Goal: Task Accomplishment & Management: Manage account settings

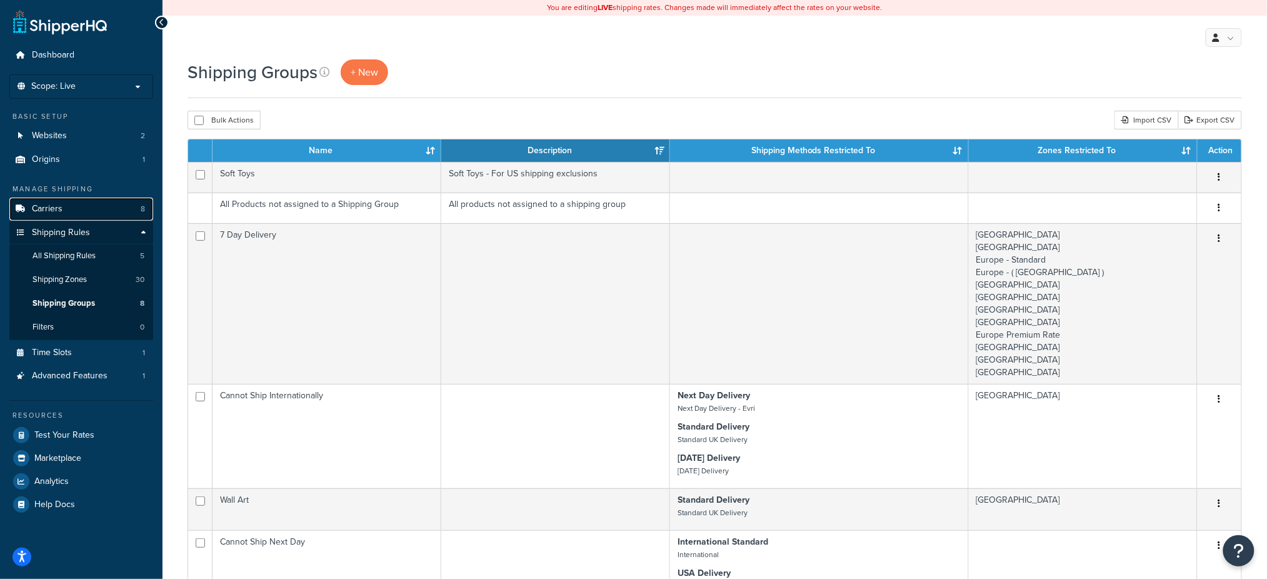
click at [86, 203] on link "Carriers 8" at bounding box center [81, 208] width 144 height 23
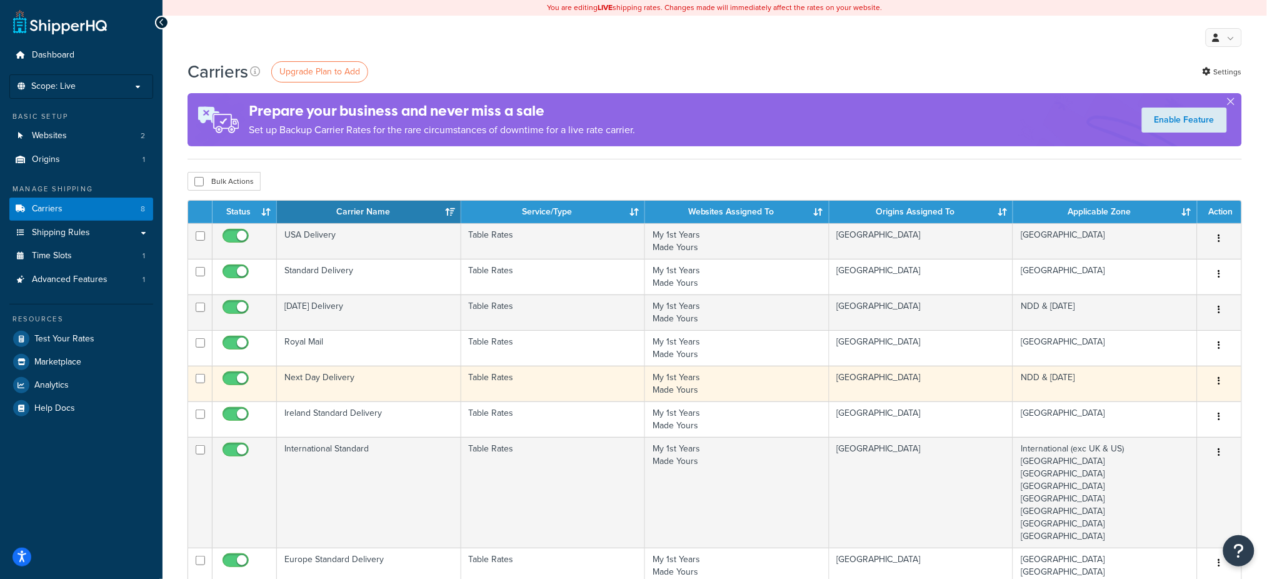
click at [352, 386] on td "Next Day Delivery" at bounding box center [369, 384] width 184 height 36
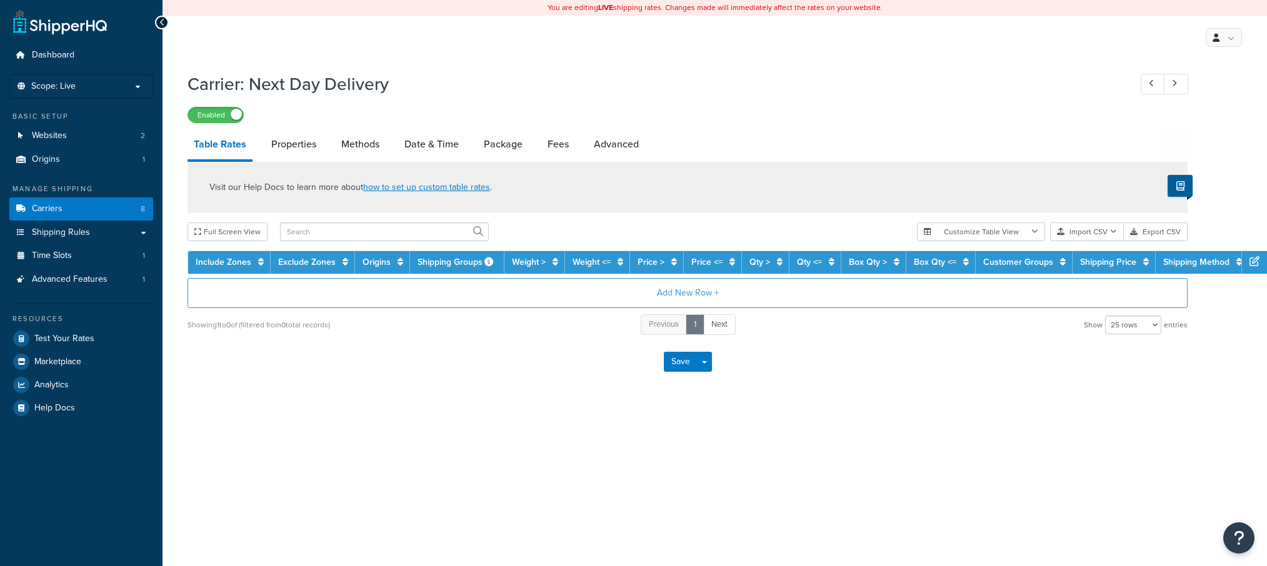
select select "25"
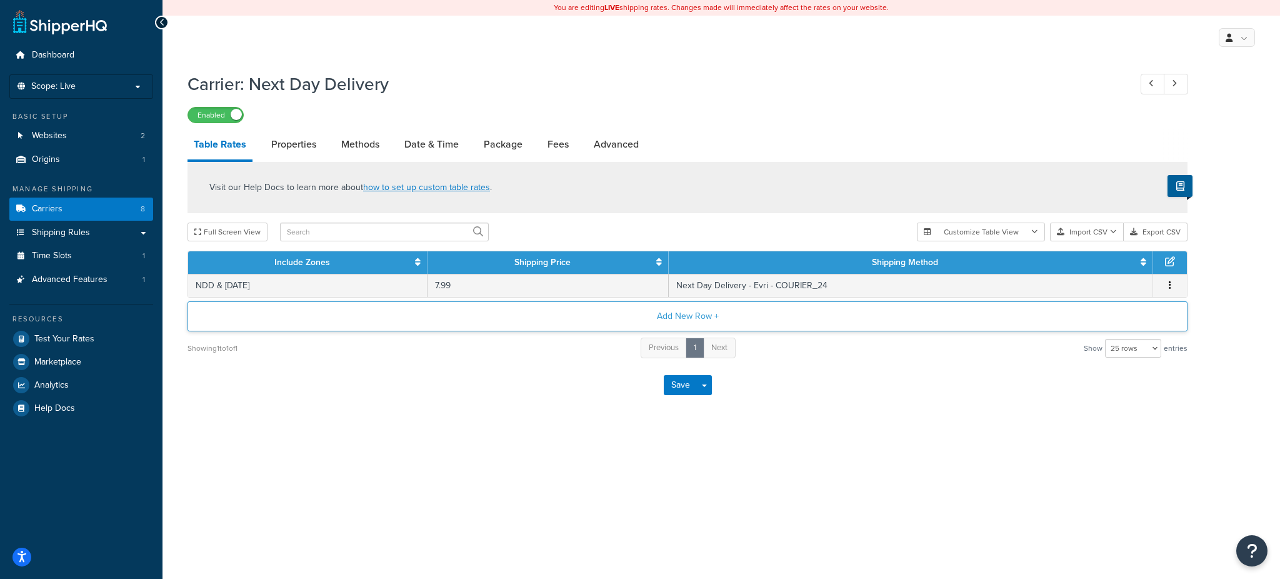
click at [685, 316] on button "Add New Row +" at bounding box center [687, 316] width 1000 height 30
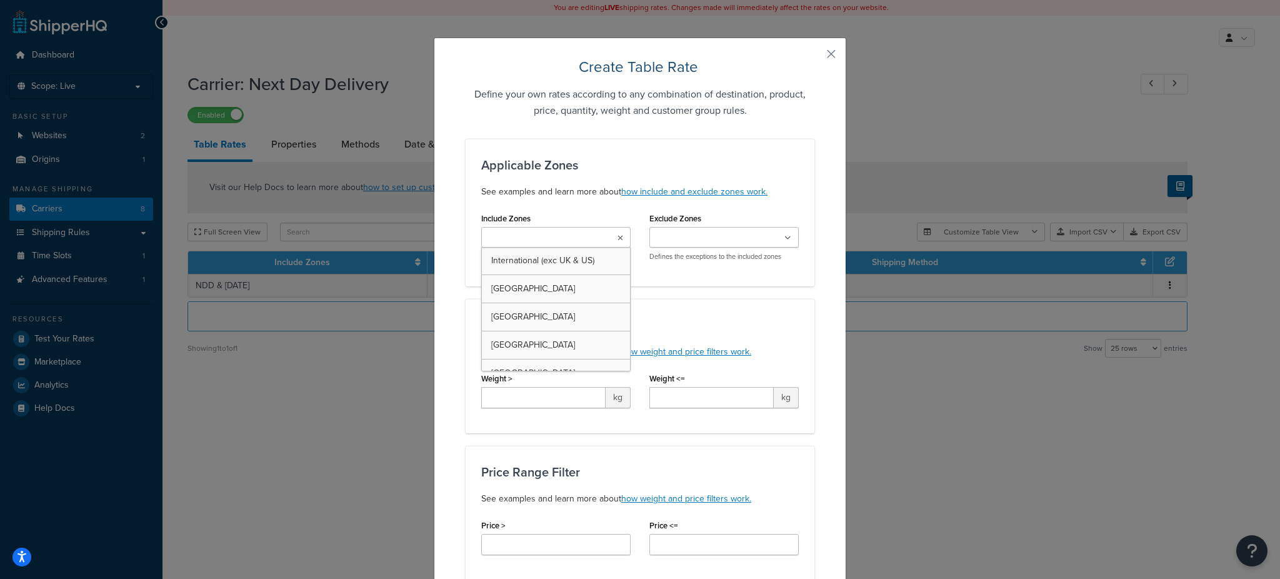
click at [598, 233] on ul at bounding box center [555, 237] width 149 height 21
type input "ndd"
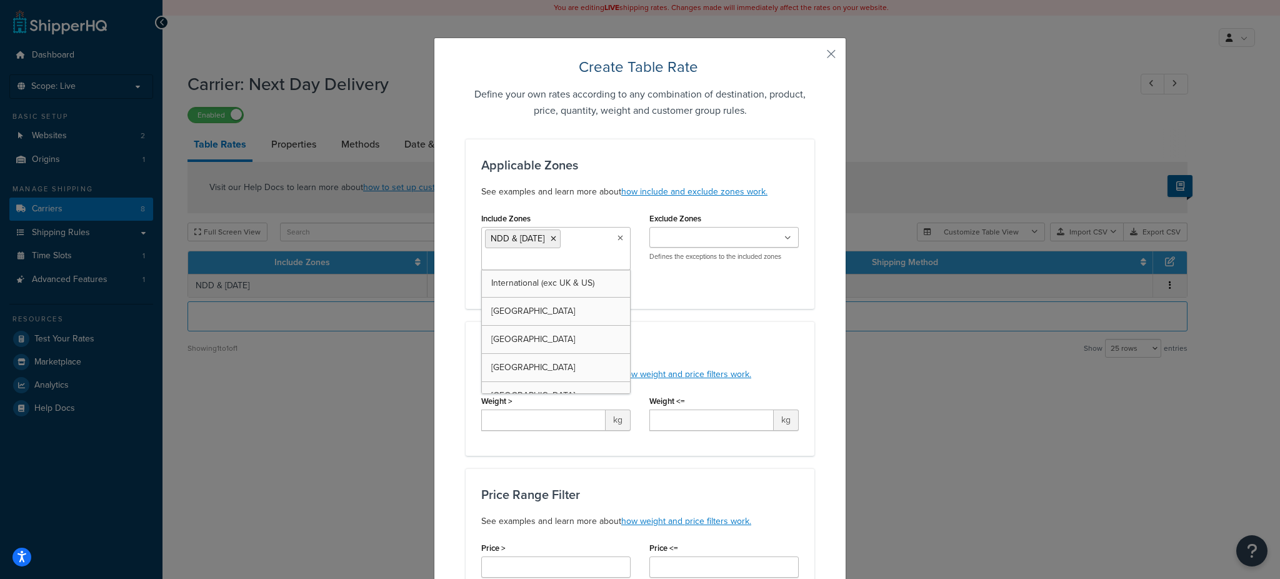
click at [791, 322] on div "Weight Range Filter See examples and learn more about how weight and price filt…" at bounding box center [639, 388] width 349 height 134
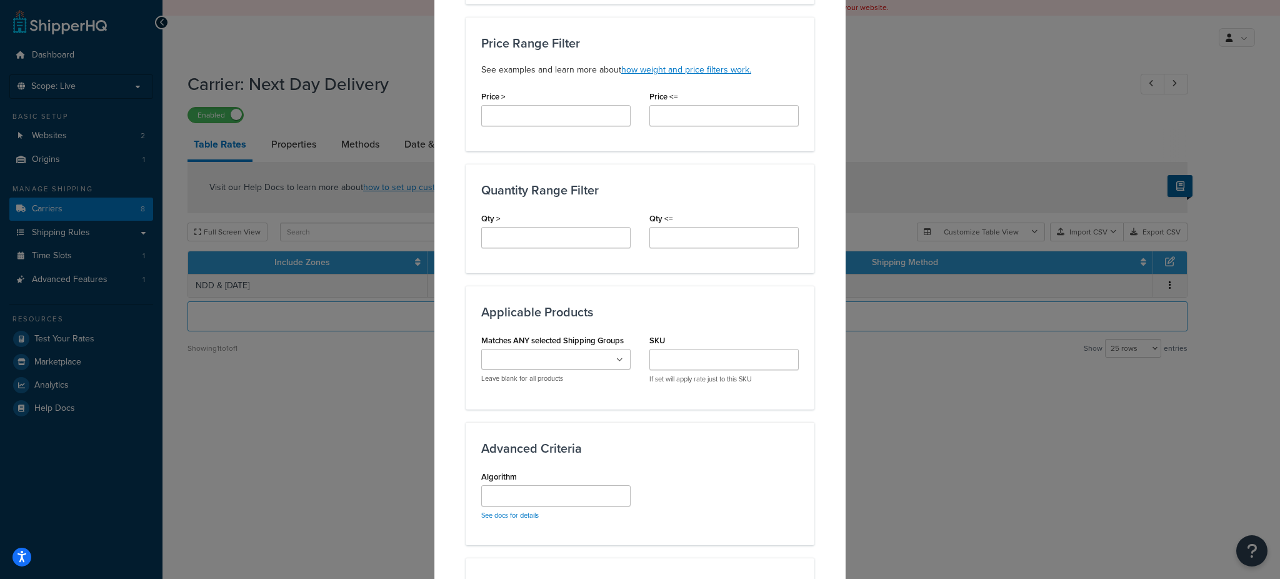
scroll to position [583, 0]
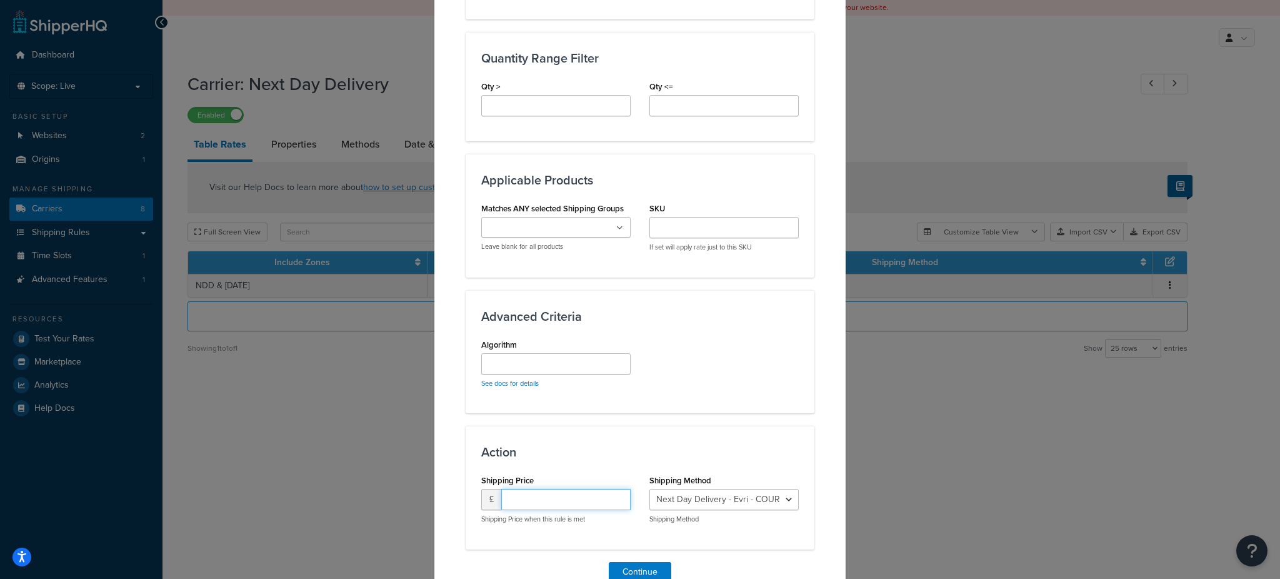
click at [563, 504] on input "number" at bounding box center [565, 499] width 129 height 21
type input "9.99"
click at [725, 438] on div "Action Shipping Price £ 9.99 Shipping Price when this rule is met Shipping Meth…" at bounding box center [639, 487] width 349 height 123
click at [727, 500] on select "Next Day Delivery - Evri - COURIER_24 Next Day Delivery - DPD - Next_Day_Delive…" at bounding box center [723, 499] width 149 height 21
select select "182205"
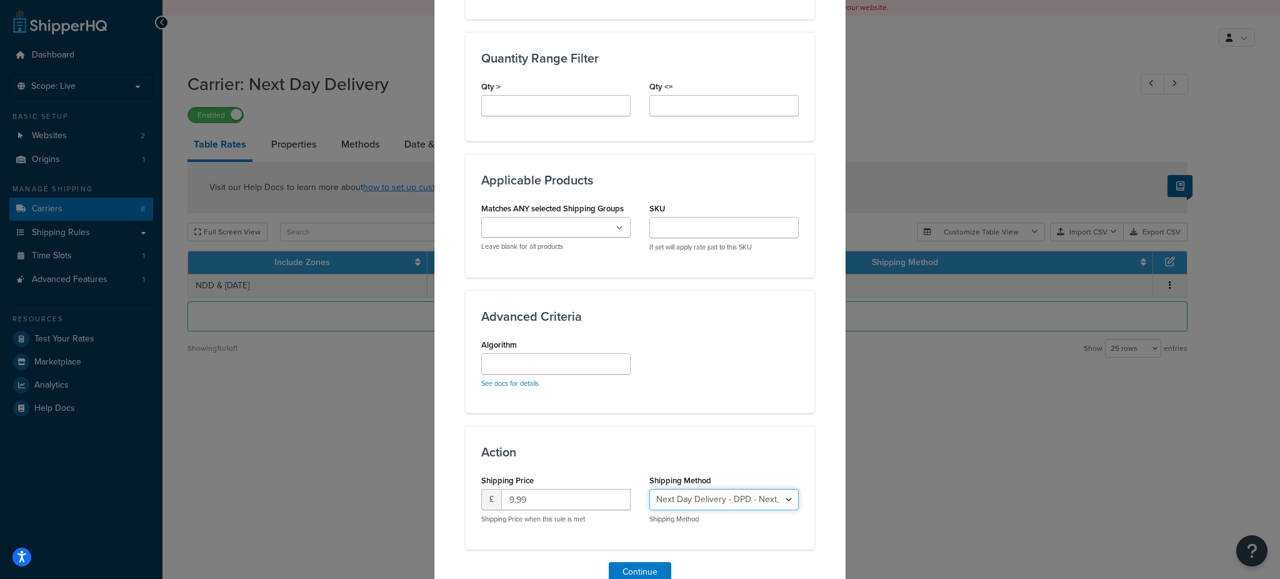
click at [649, 489] on select "Next Day Delivery - Evri - COURIER_24 Next Day Delivery - DPD - Next_Day_Delive…" at bounding box center [723, 499] width 149 height 21
click at [643, 565] on button "Continue" at bounding box center [640, 572] width 62 height 20
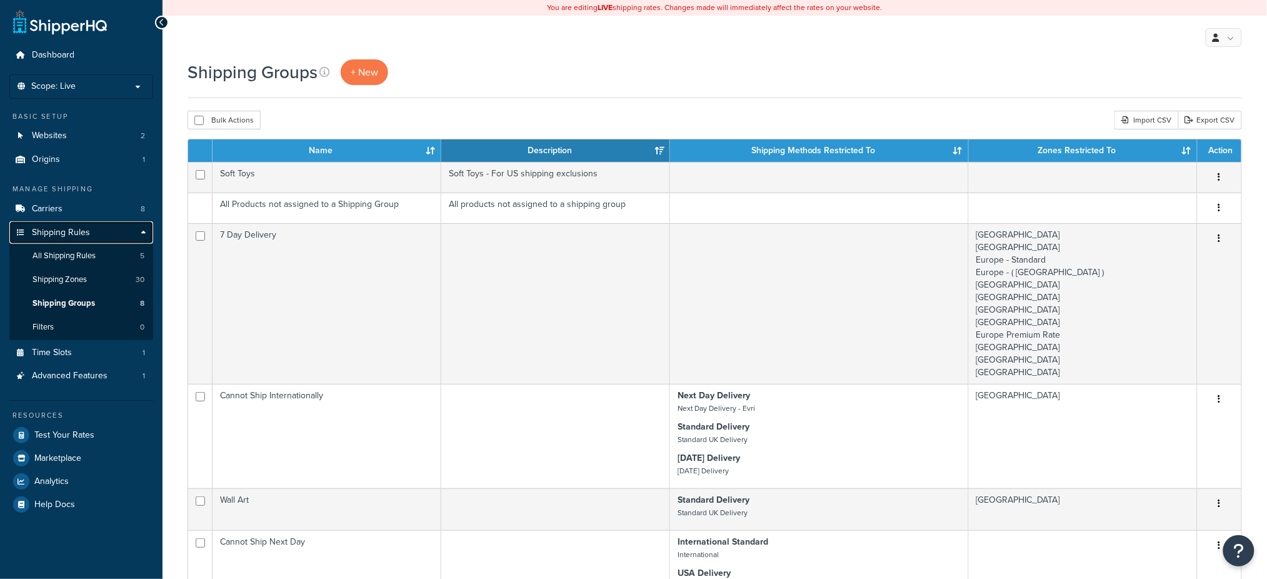
click at [64, 228] on span "Shipping Rules" at bounding box center [61, 232] width 58 height 11
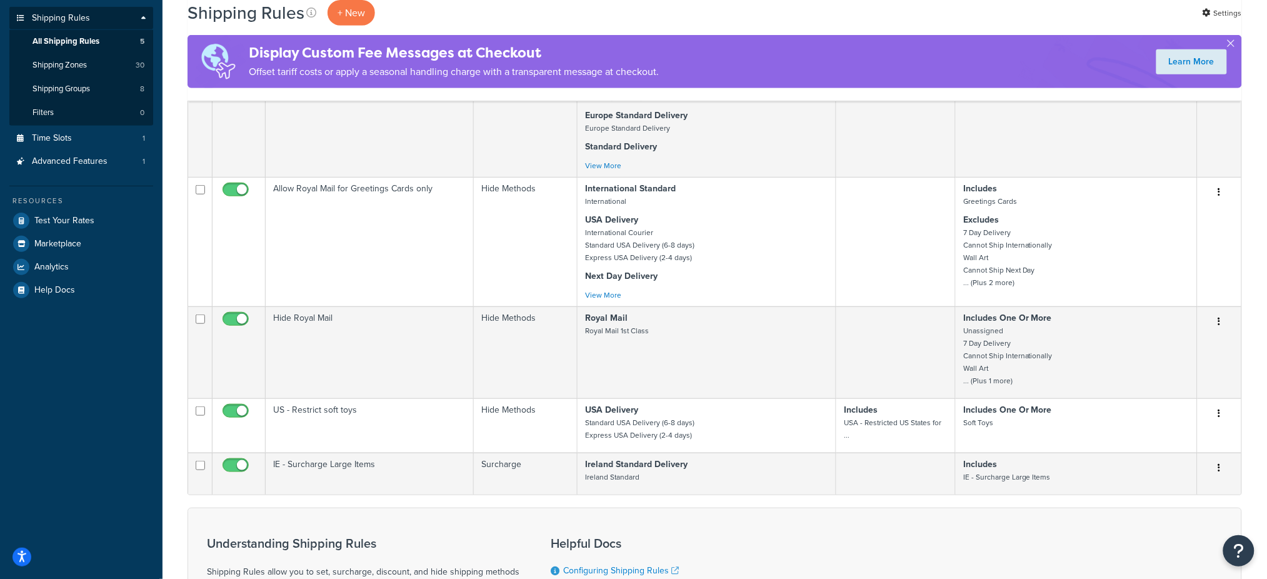
scroll to position [83, 0]
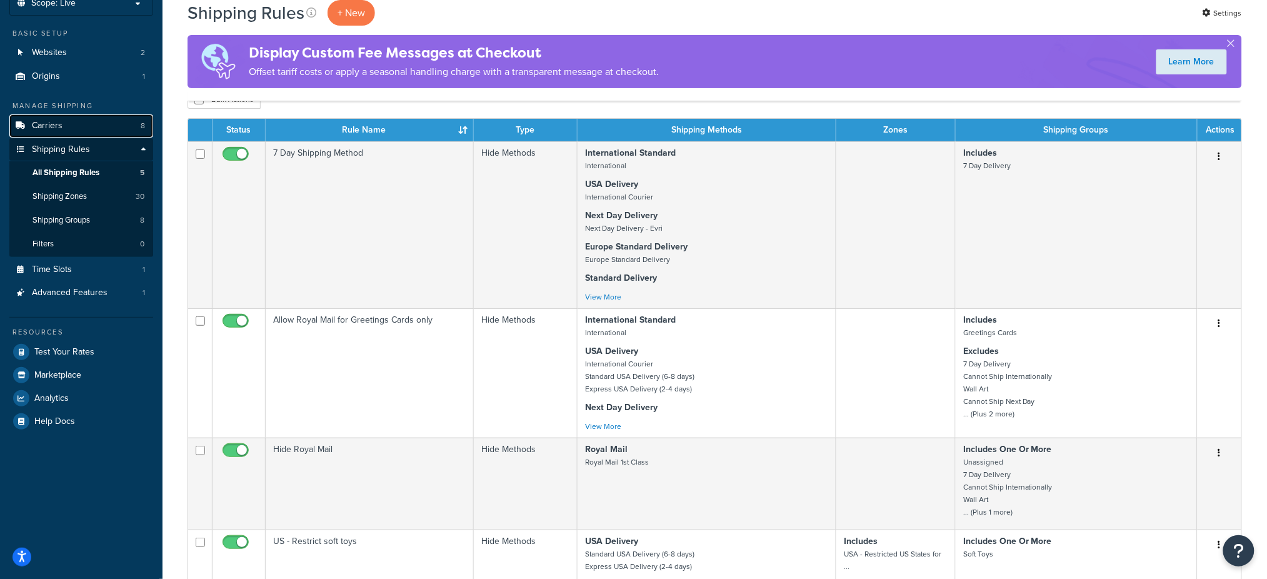
click at [82, 133] on link "Carriers 8" at bounding box center [81, 125] width 144 height 23
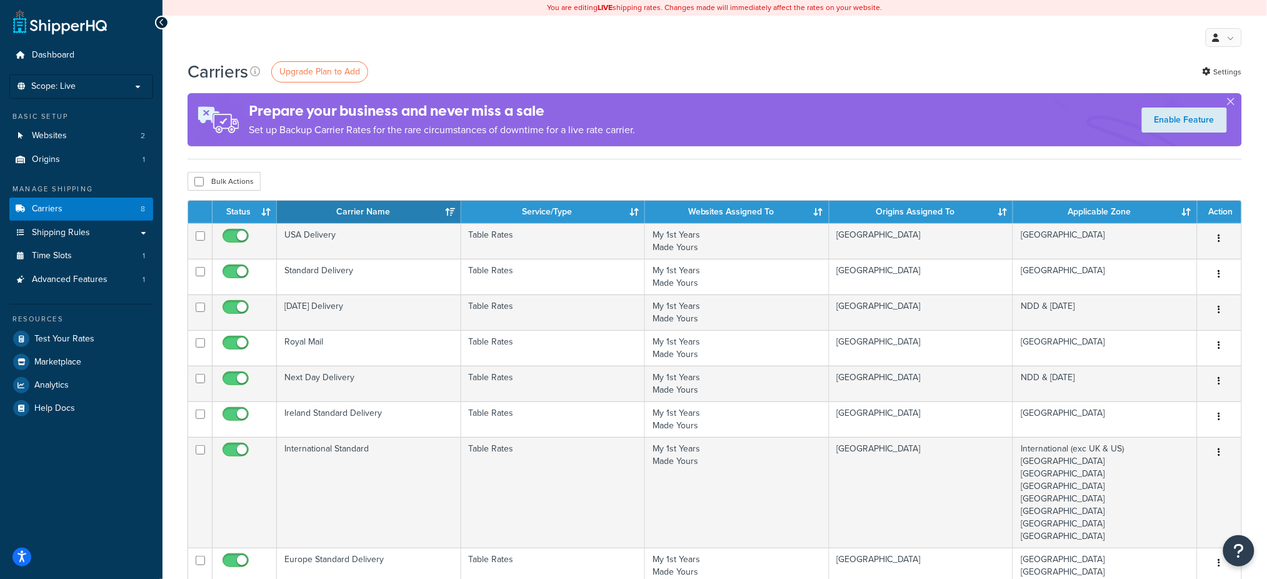
drag, startPoint x: 161, startPoint y: 167, endPoint x: 231, endPoint y: 144, distance: 74.1
click at [161, 167] on div "Dashboard Scope: Live Development Integration Test Basic Setup Websites 2 Origi…" at bounding box center [81, 469] width 162 height 939
click at [328, 57] on div "My Profile Billing Global Settings Contact Us Logout" at bounding box center [714, 38] width 1104 height 44
click at [330, 67] on span "Upgrade Plan to Add" at bounding box center [319, 71] width 81 height 13
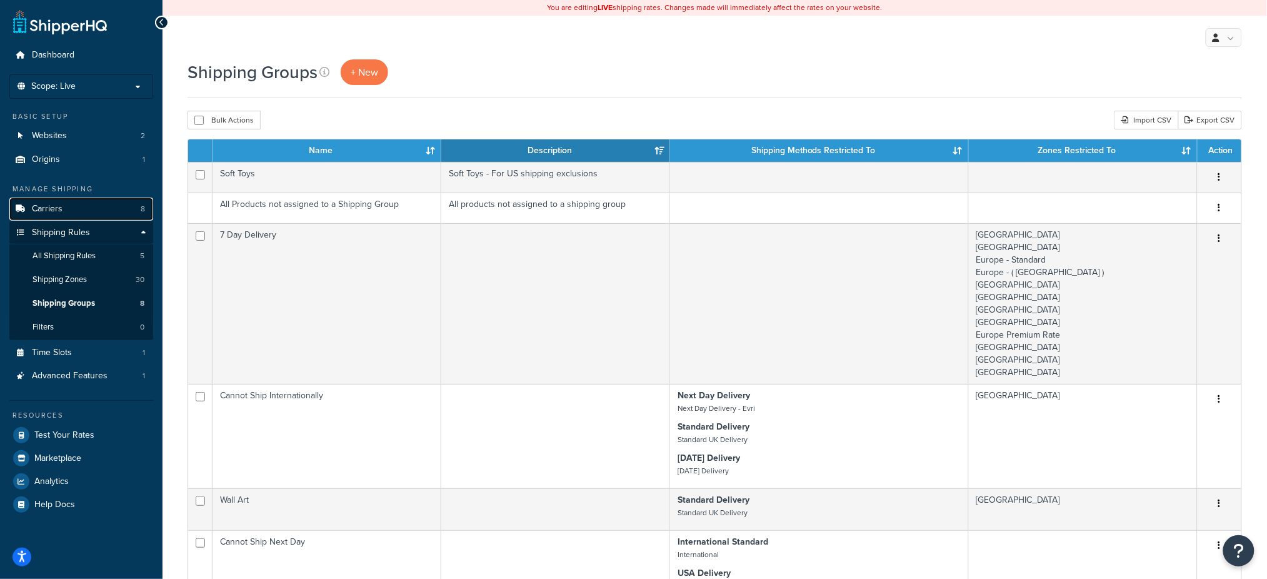
click at [86, 203] on link "Carriers 8" at bounding box center [81, 208] width 144 height 23
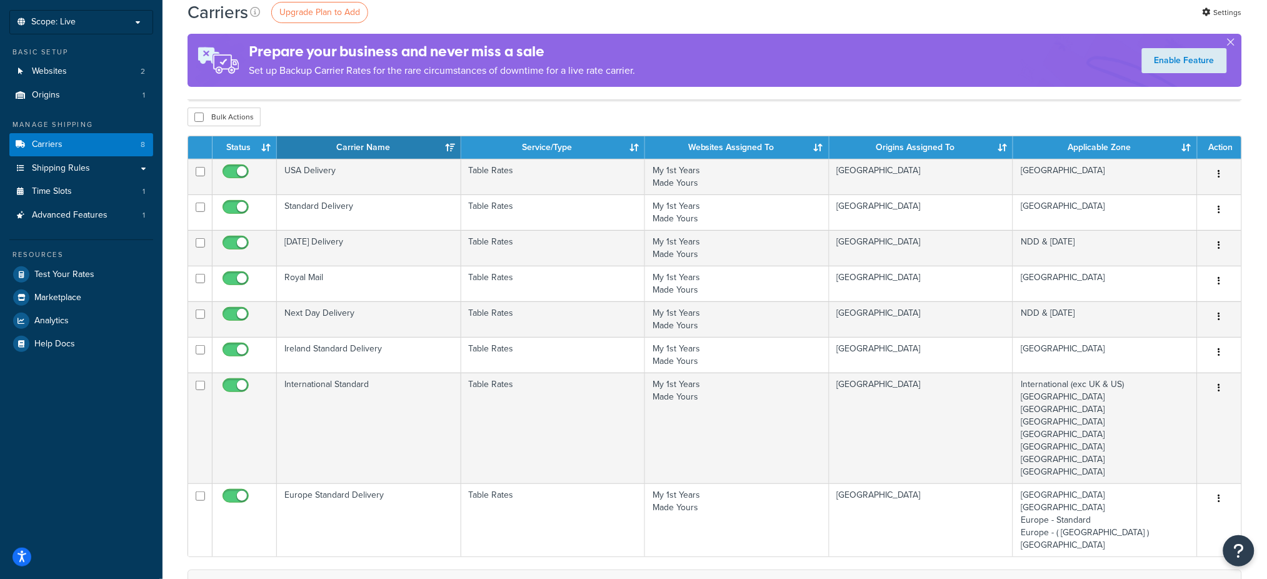
scroll to position [83, 0]
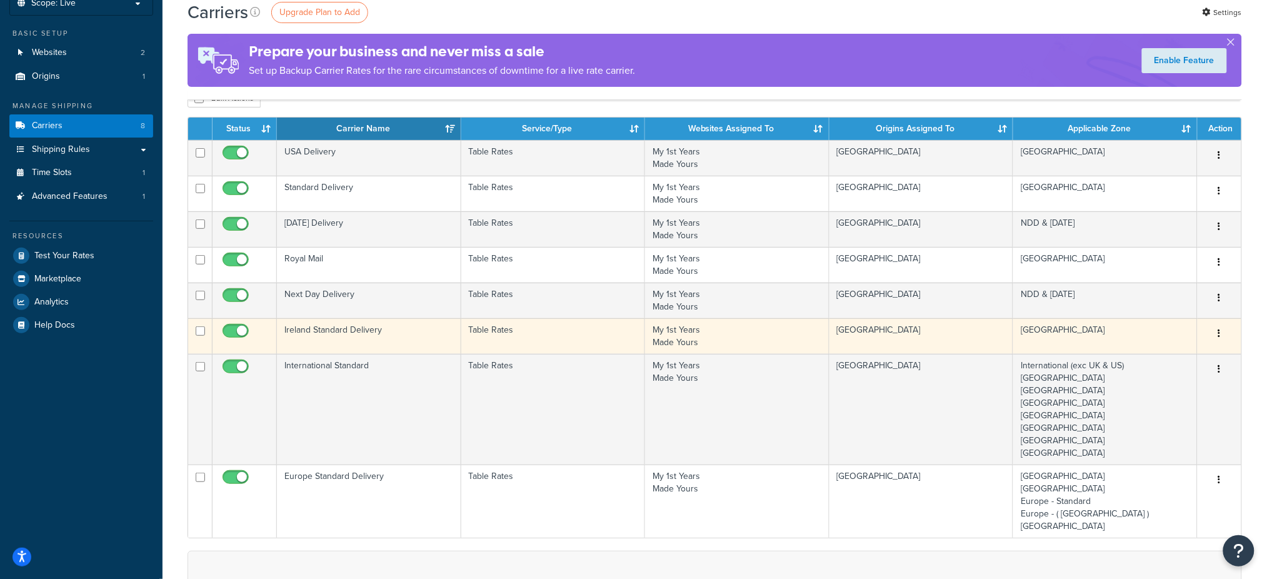
click at [347, 326] on td "Ireland Standard Delivery" at bounding box center [369, 336] width 184 height 36
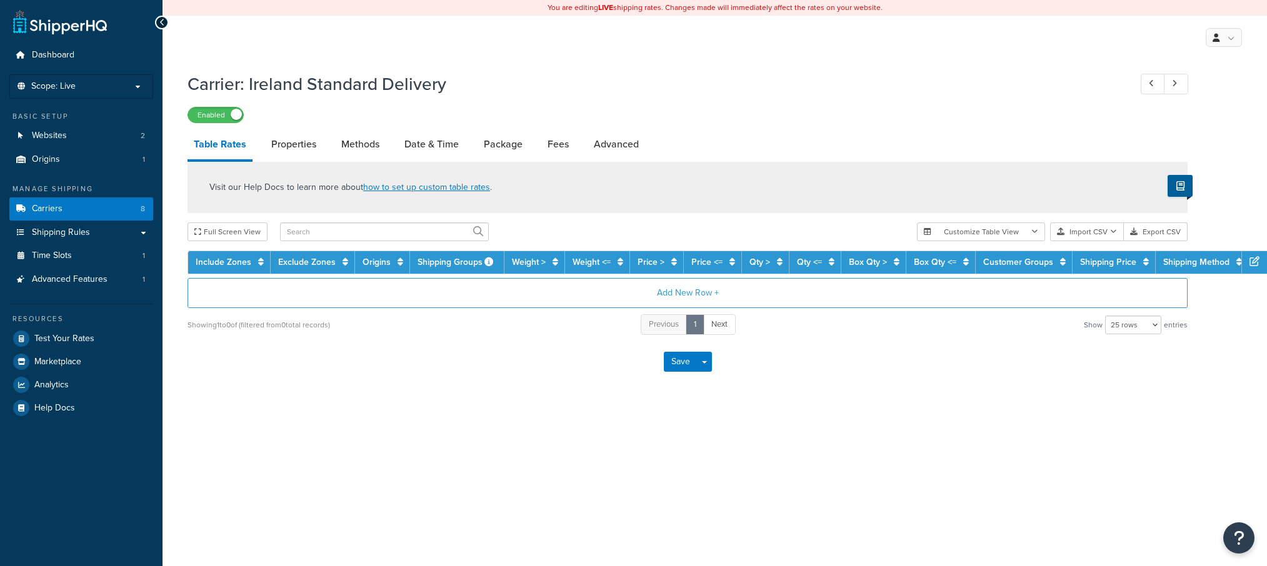
select select "25"
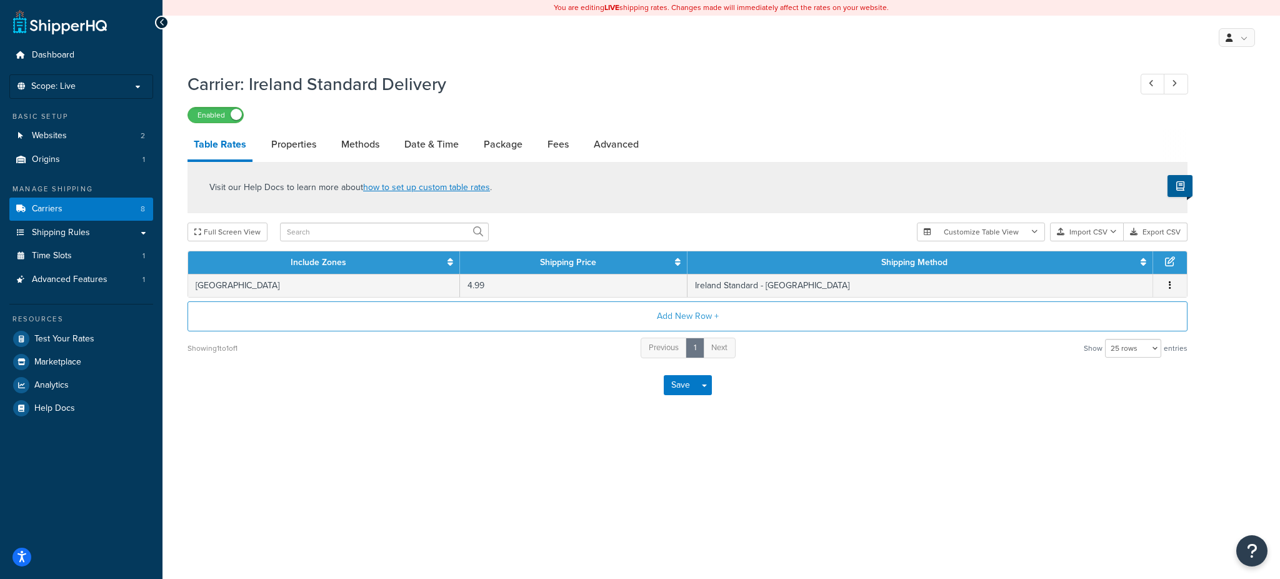
click at [165, 21] on div at bounding box center [162, 23] width 14 height 14
click at [159, 22] on icon at bounding box center [162, 22] width 6 height 9
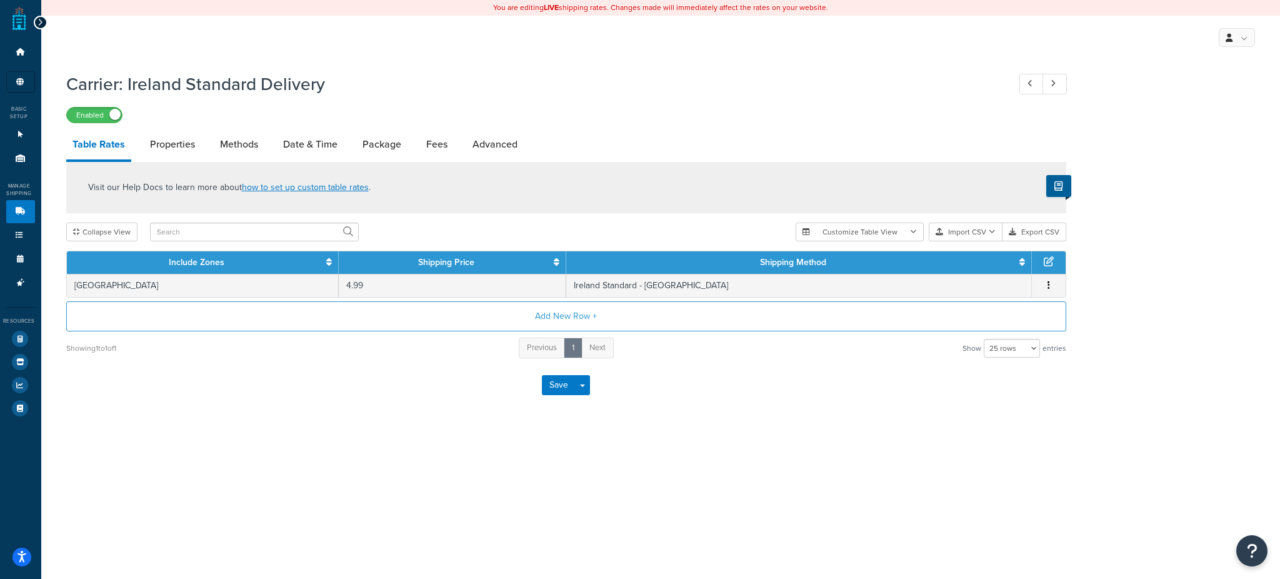
click at [40, 18] on icon at bounding box center [40, 22] width 6 height 9
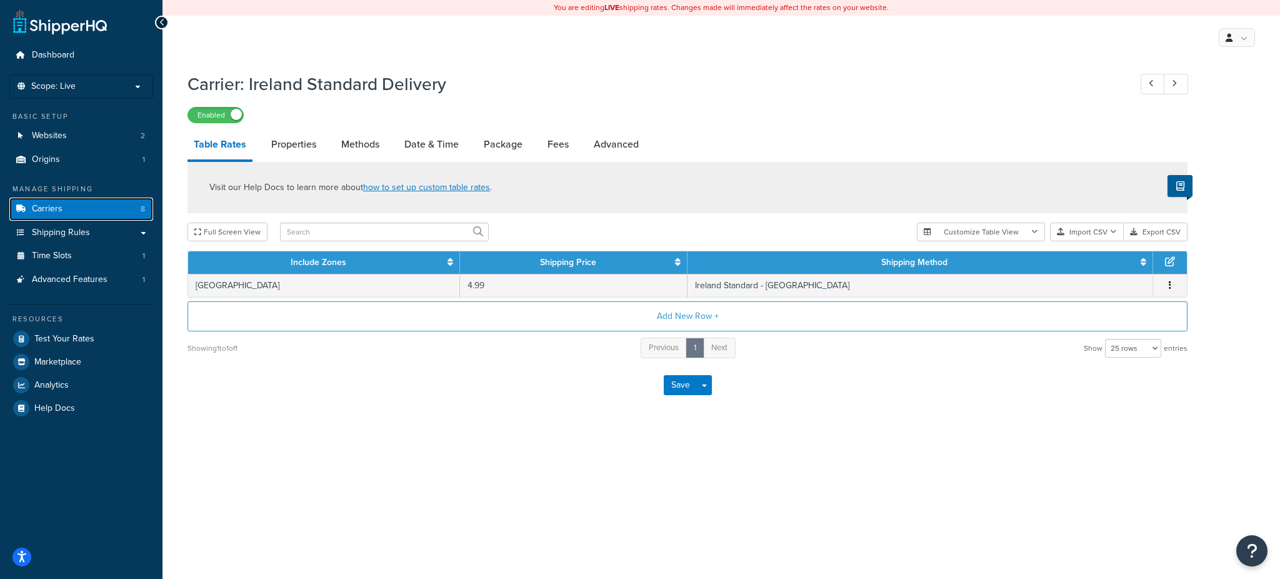
click at [67, 210] on link "Carriers 8" at bounding box center [81, 208] width 144 height 23
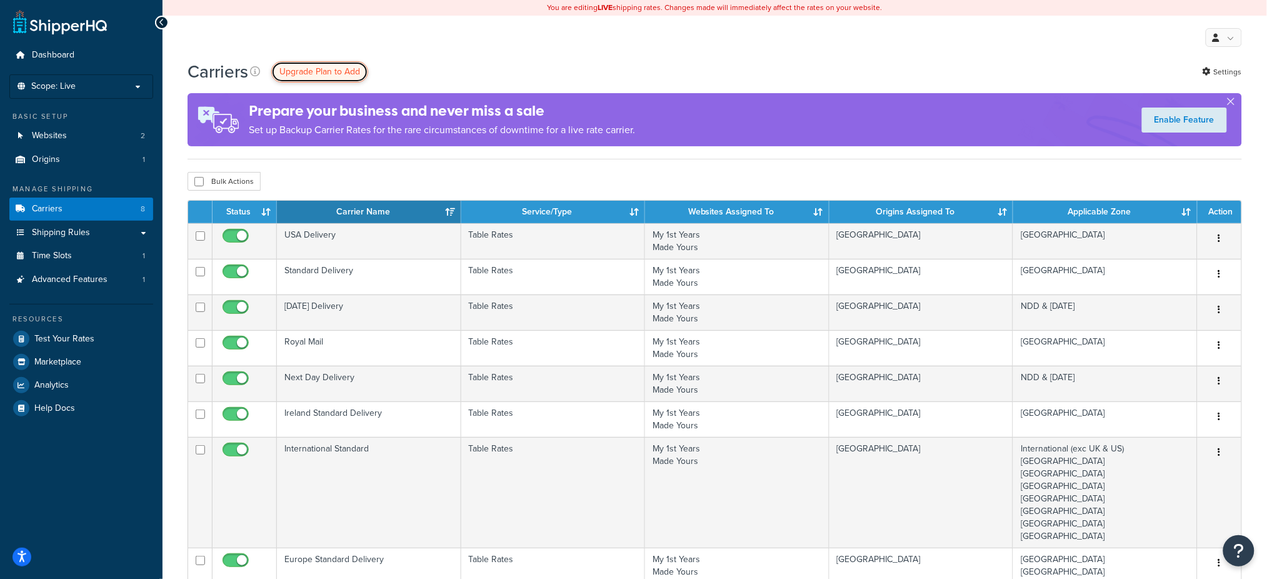
click at [339, 70] on span "Upgrade Plan to Add" at bounding box center [319, 71] width 81 height 13
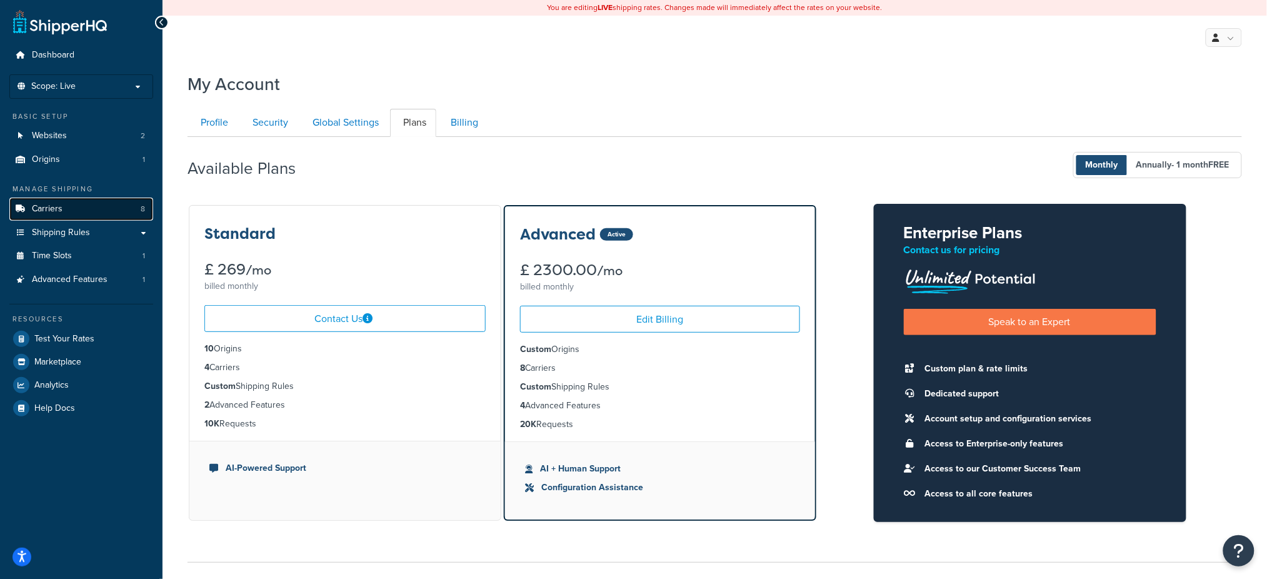
click at [70, 206] on link "Carriers 8" at bounding box center [81, 208] width 144 height 23
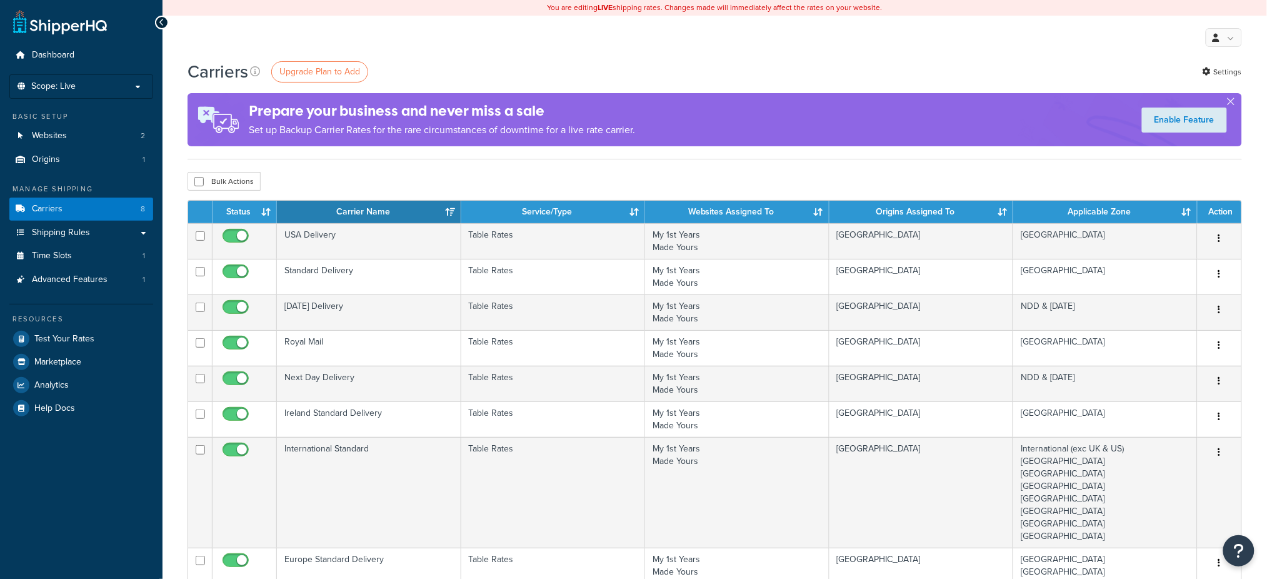
scroll to position [83, 0]
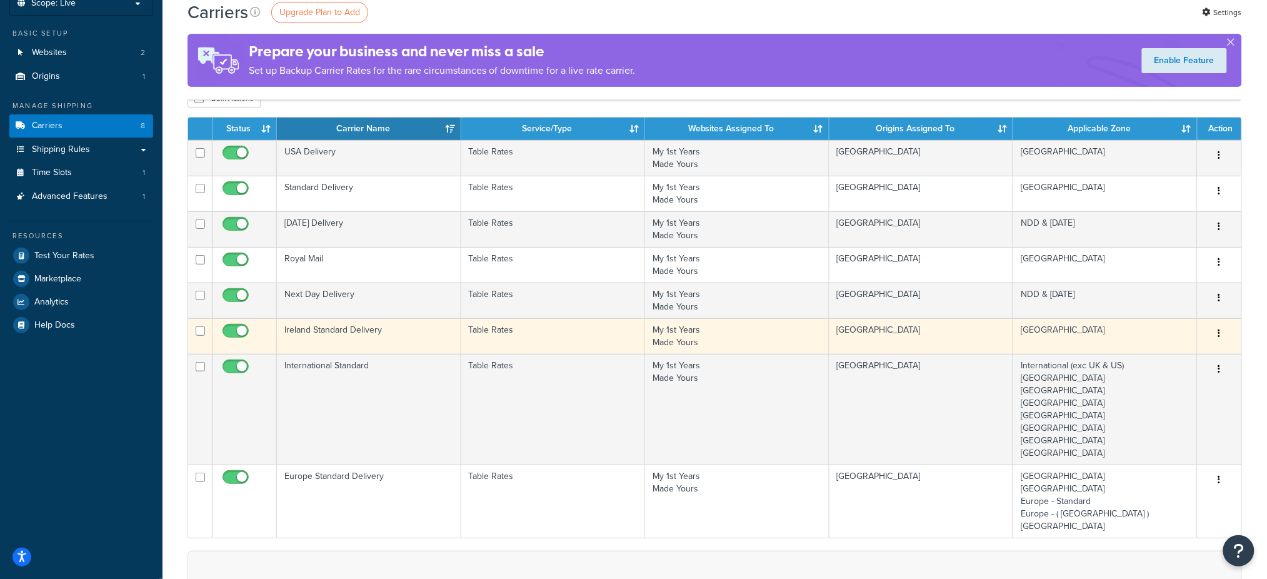
click at [373, 331] on td "Ireland Standard Delivery" at bounding box center [369, 336] width 184 height 36
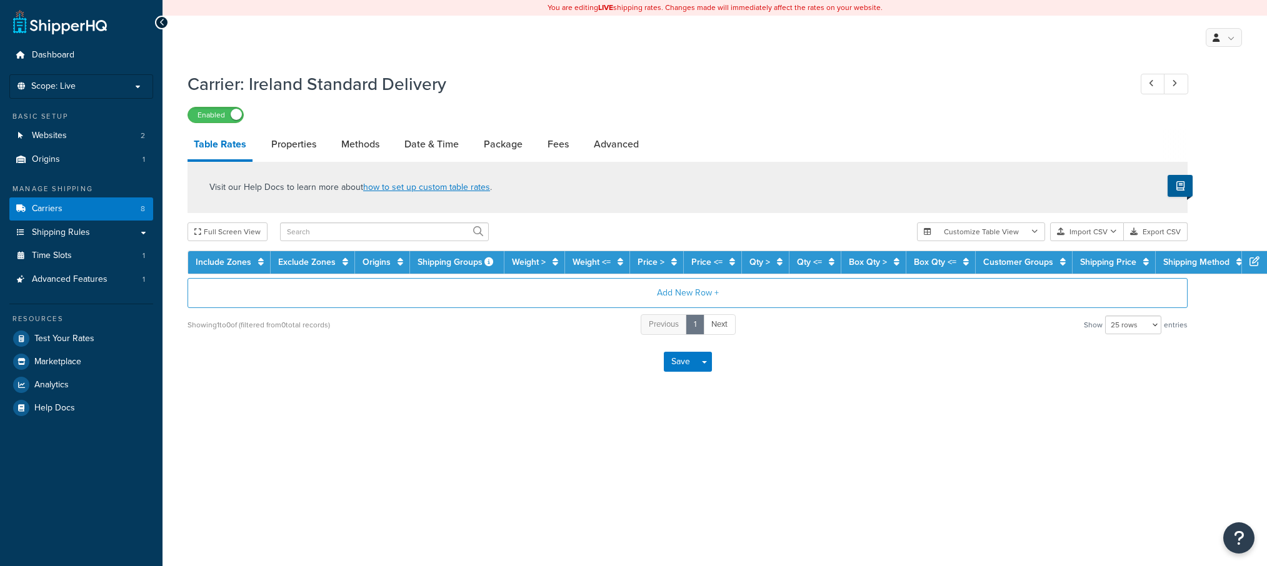
select select "25"
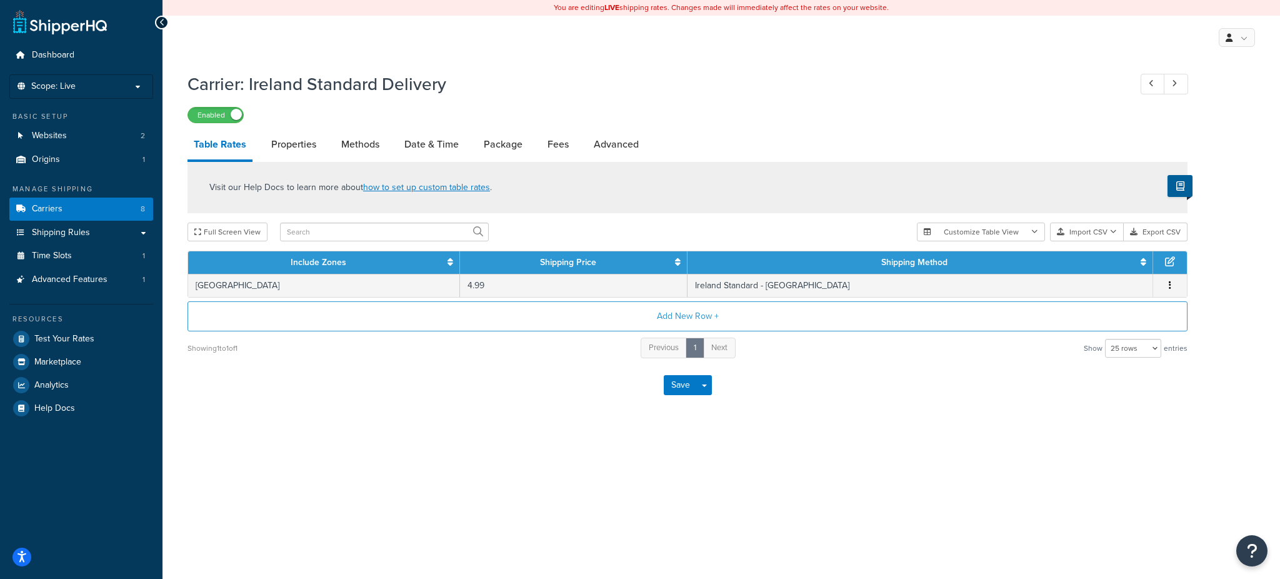
click at [157, 17] on div at bounding box center [162, 23] width 14 height 14
click at [161, 20] on icon at bounding box center [162, 22] width 6 height 9
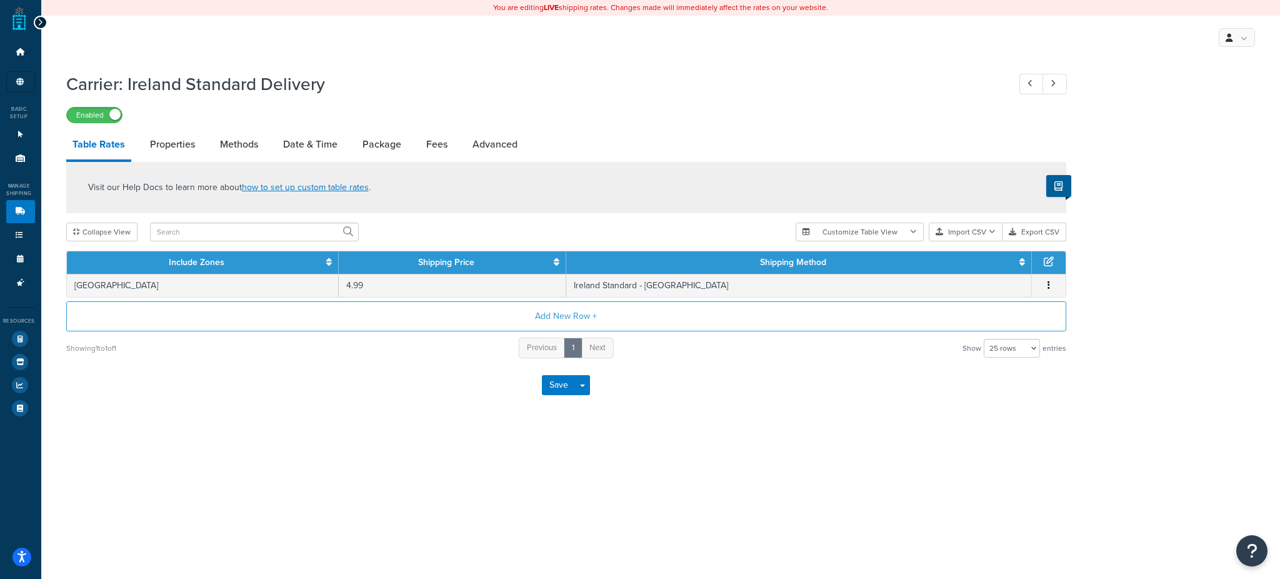
click at [44, 21] on div at bounding box center [41, 23] width 14 height 14
click at [36, 15] on div "Dashboard Scope: Live Basic Setup Websites 2 Origins 1 Manage Shipping Carriers…" at bounding box center [20, 289] width 41 height 579
click at [41, 24] on icon at bounding box center [40, 22] width 6 height 9
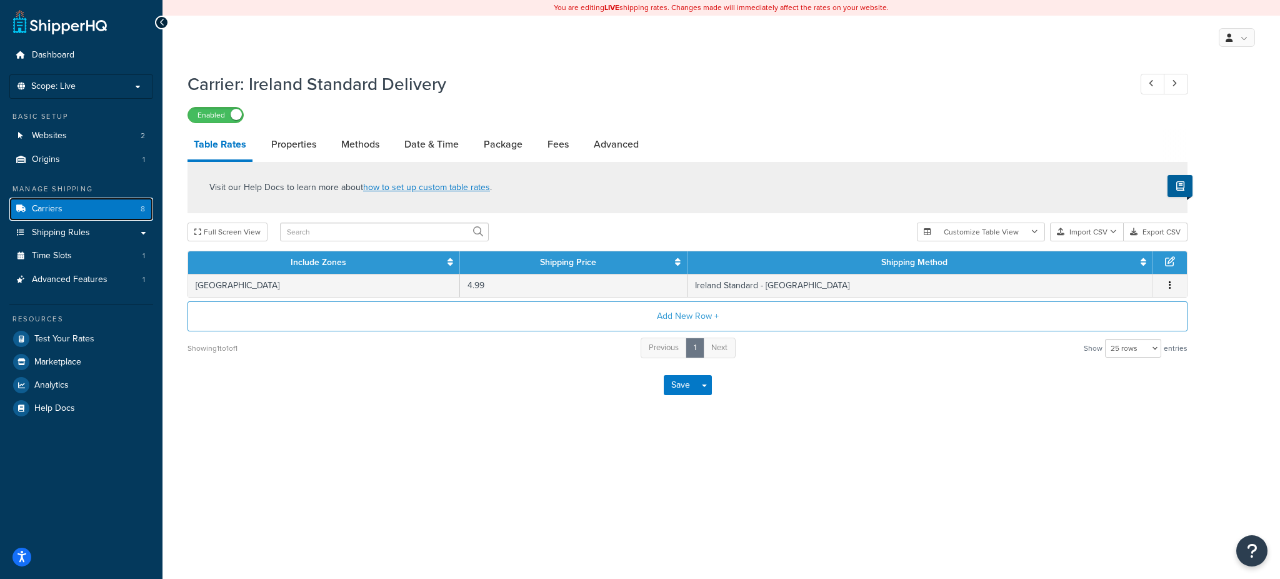
click at [63, 209] on link "Carriers 8" at bounding box center [81, 208] width 144 height 23
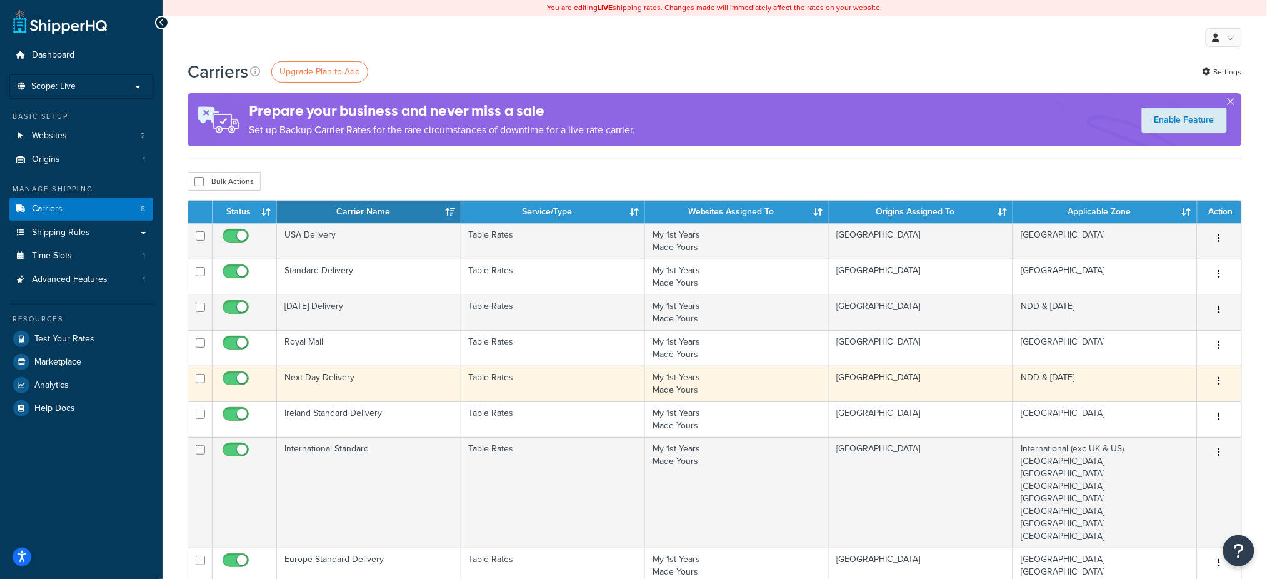
scroll to position [83, 0]
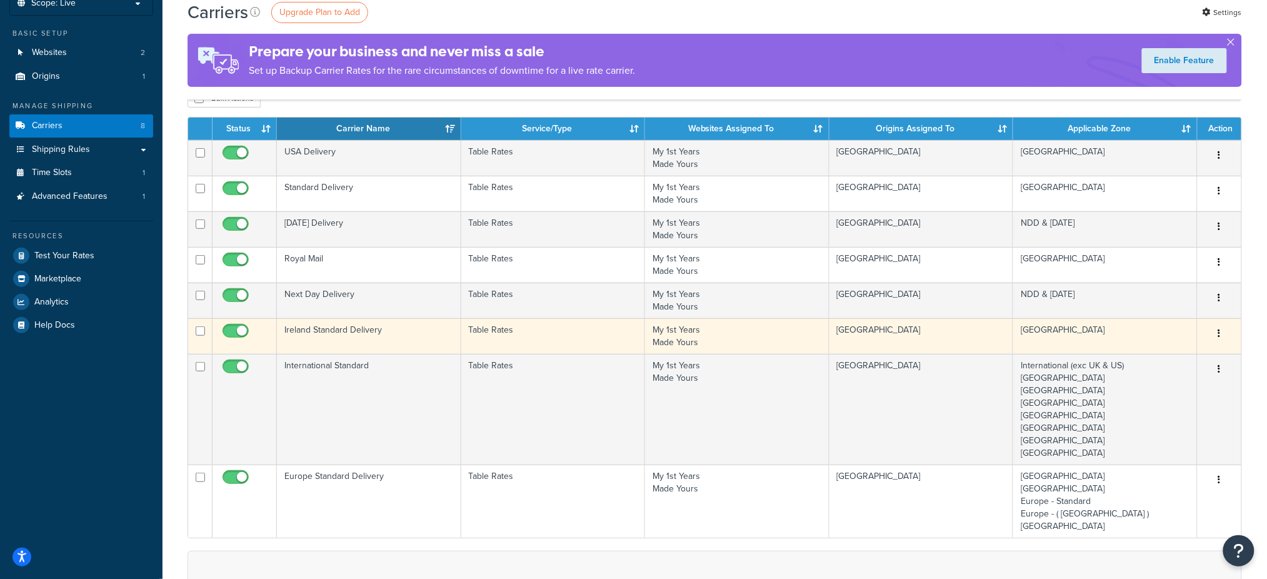
click at [325, 327] on td "Ireland Standard Delivery" at bounding box center [369, 336] width 184 height 36
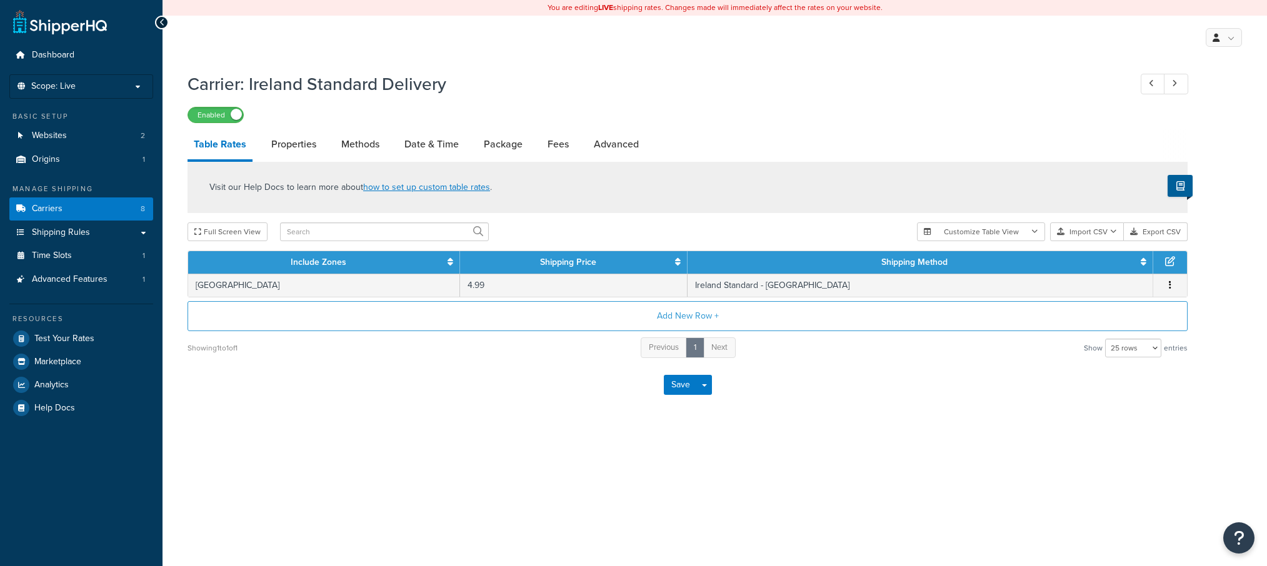
select select "25"
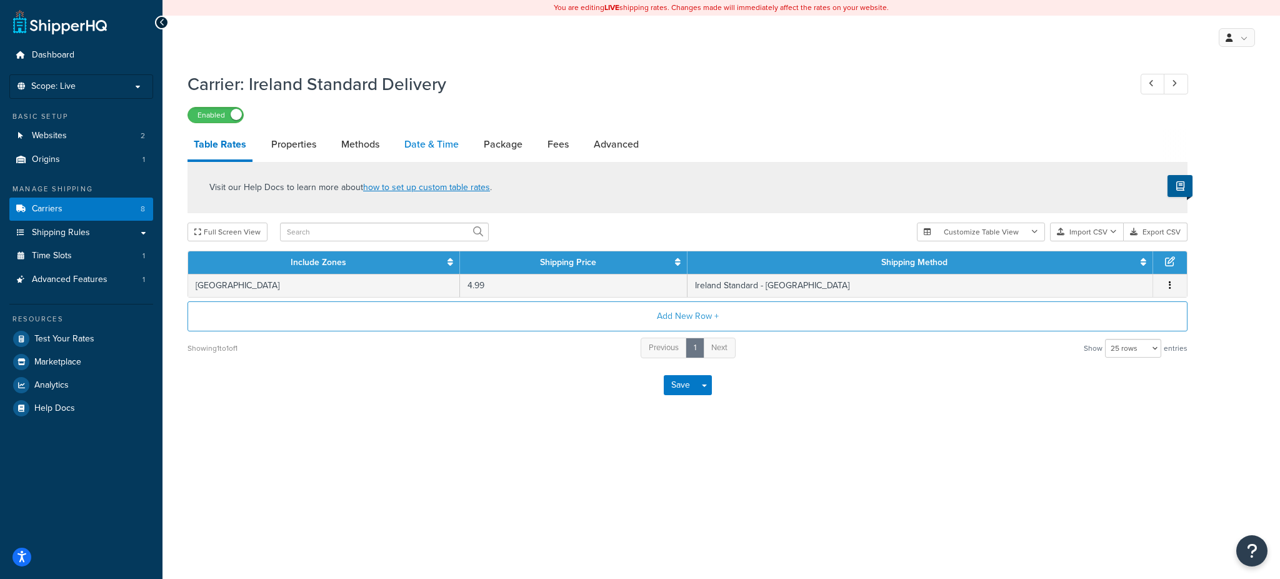
click at [412, 148] on link "Date & Time" at bounding box center [431, 144] width 67 height 30
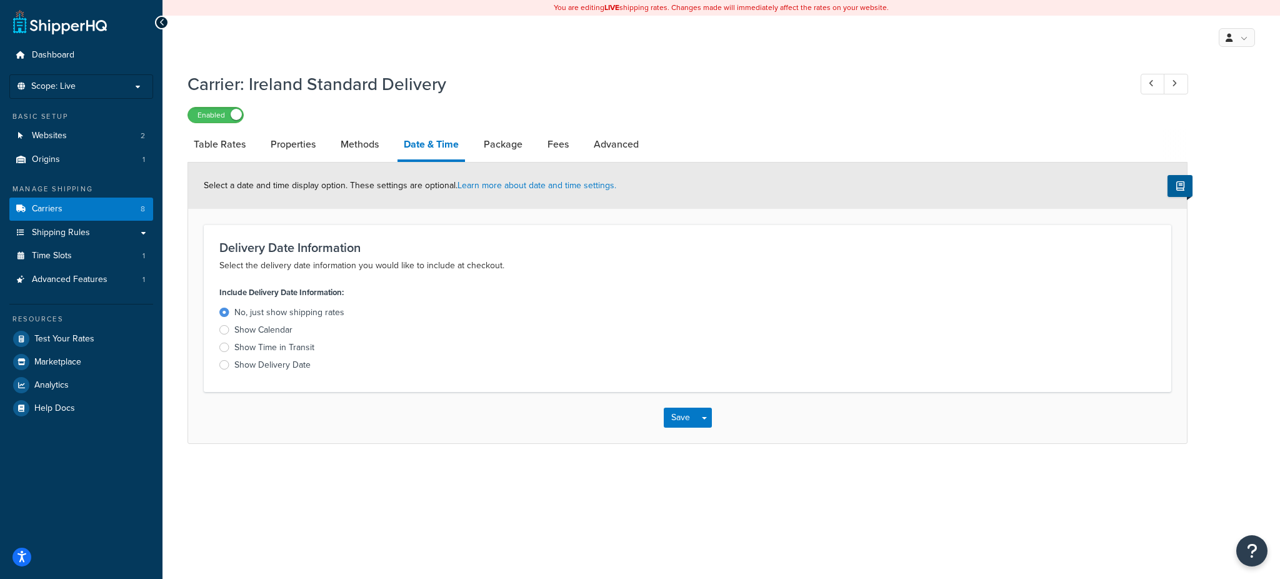
click at [156, 22] on div at bounding box center [162, 23] width 14 height 14
click at [159, 21] on icon at bounding box center [162, 22] width 6 height 9
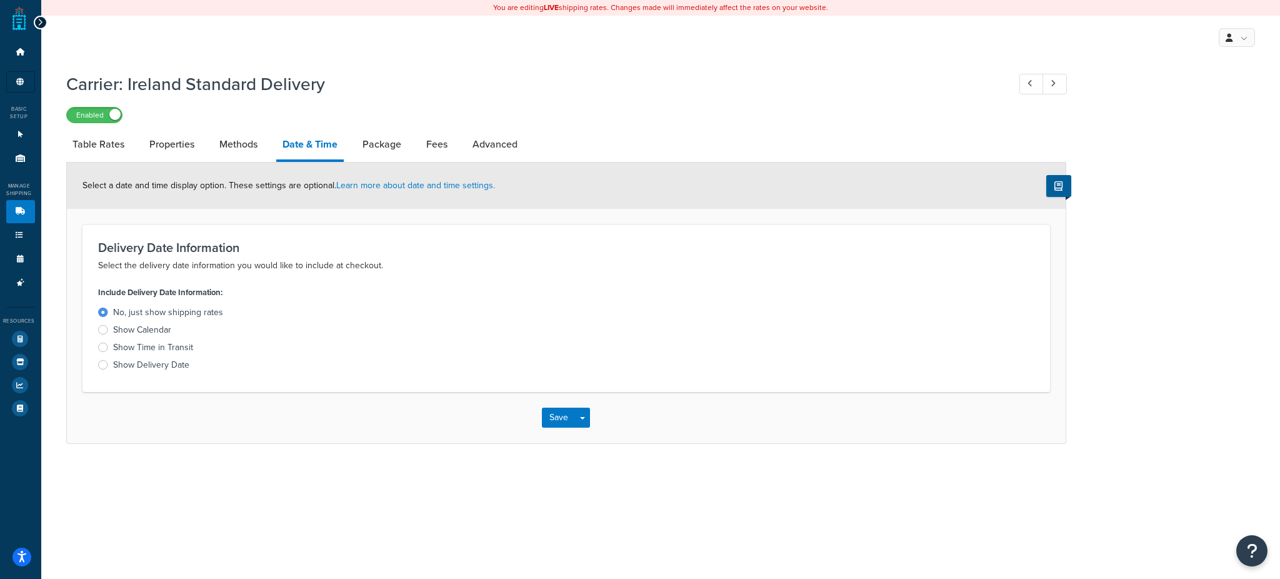
click at [44, 21] on div at bounding box center [41, 23] width 14 height 14
click at [39, 24] on icon at bounding box center [40, 22] width 6 height 9
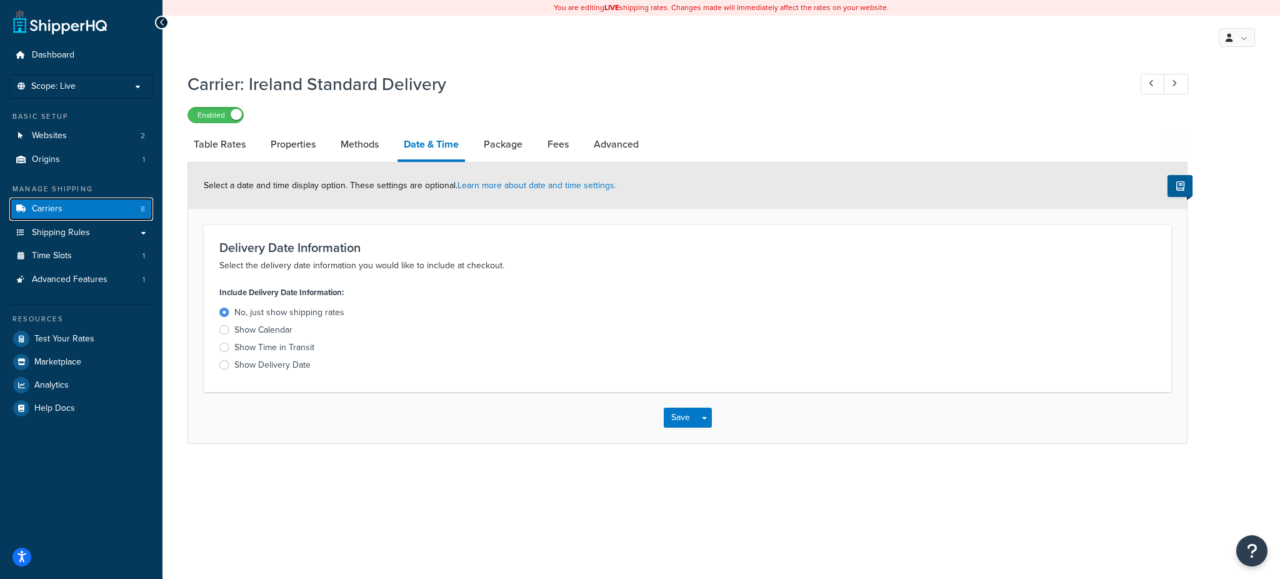
click at [67, 203] on link "Carriers 8" at bounding box center [81, 208] width 144 height 23
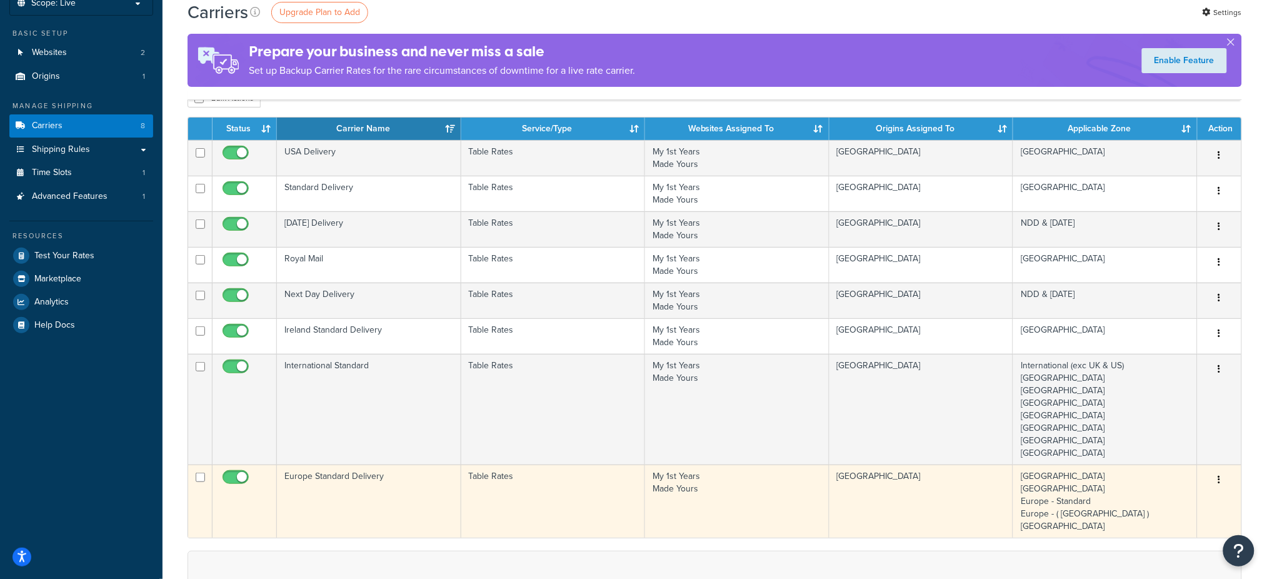
click at [352, 477] on td "Europe Standard Delivery" at bounding box center [369, 500] width 184 height 73
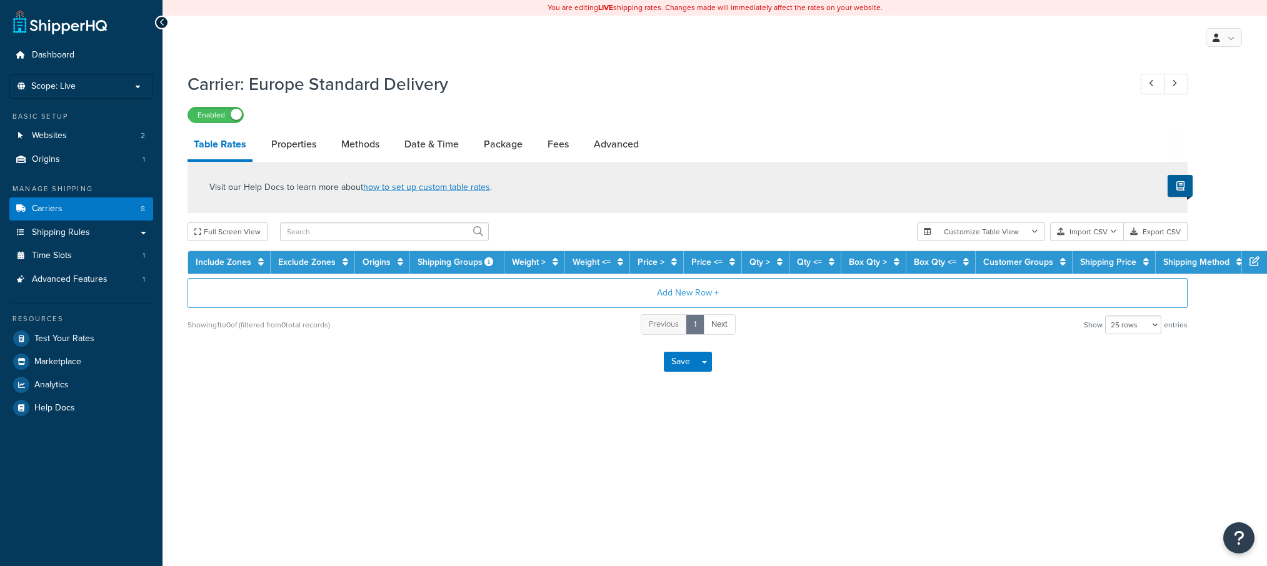
select select "25"
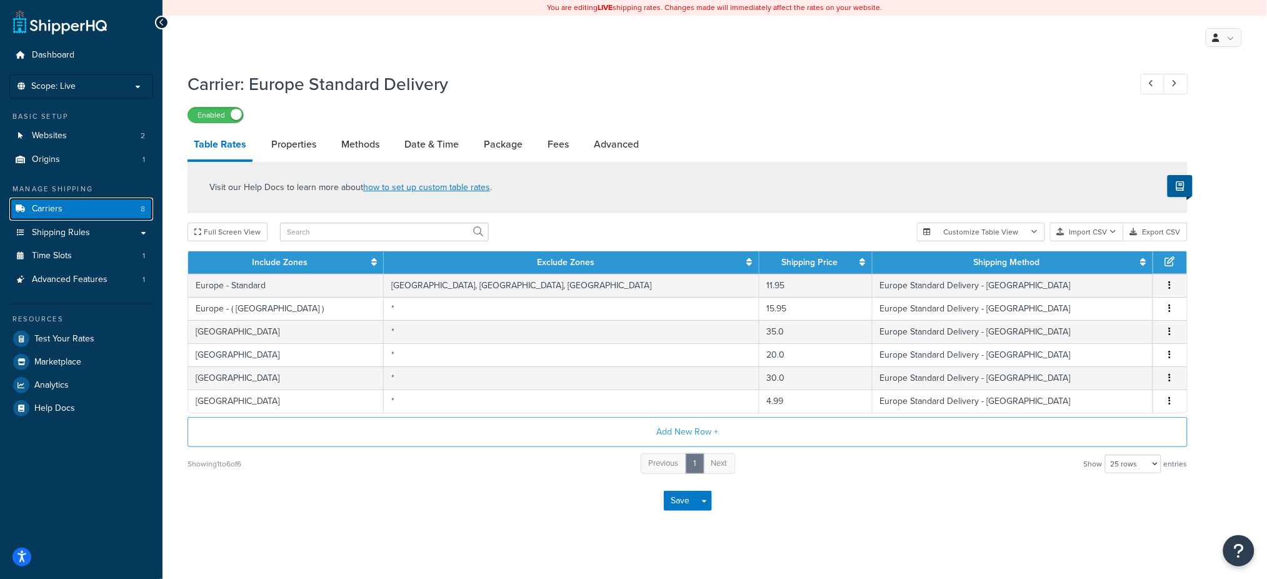
click at [90, 204] on link "Carriers 8" at bounding box center [81, 208] width 144 height 23
